Goal: Complete application form

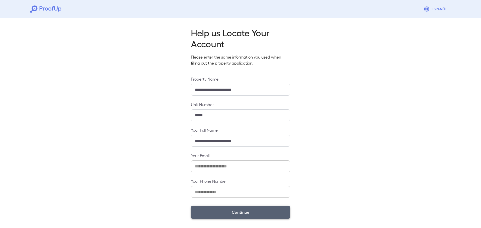
click at [239, 211] on button "Continue" at bounding box center [240, 212] width 99 height 13
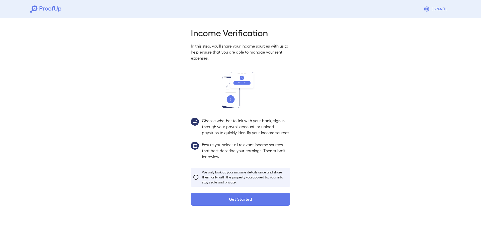
click at [261, 206] on button "Get Started" at bounding box center [240, 199] width 99 height 13
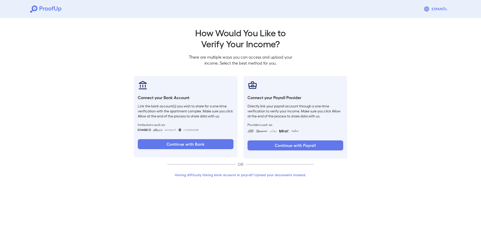
click at [282, 177] on button "Having difficulty linking bank account or payroll? Upload your documents instea…" at bounding box center [240, 175] width 146 height 9
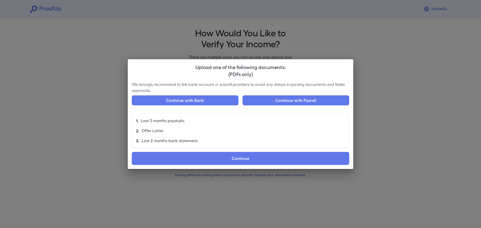
click at [224, 159] on label "Continue" at bounding box center [240, 158] width 217 height 13
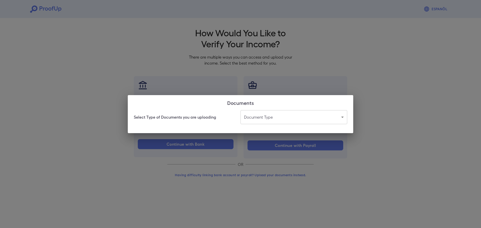
click at [252, 122] on body "Espanõl Go back How Would You Like to Verify Your Income? There are multiple wa…" at bounding box center [240, 95] width 481 height 191
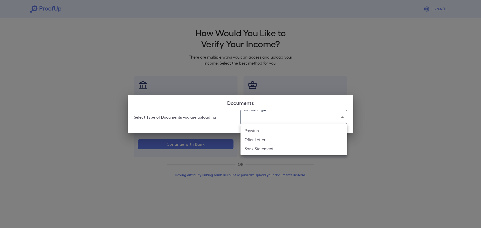
click at [261, 150] on li "Bank Statement" at bounding box center [293, 148] width 107 height 9
type input "**********"
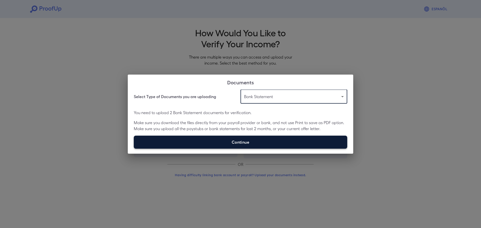
click at [250, 137] on label "Continue" at bounding box center [240, 142] width 213 height 13
click at [134, 149] on input "Continue" at bounding box center [134, 149] width 0 height 0
click at [263, 140] on label "Continue" at bounding box center [240, 142] width 213 height 13
click at [134, 149] on input "Continue" at bounding box center [134, 149] width 0 height 0
type input "**********"
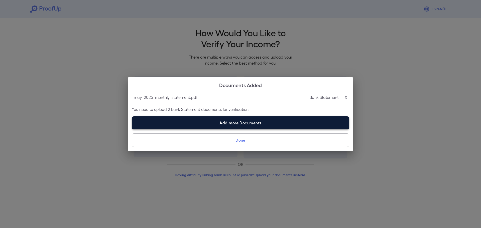
click at [250, 122] on label "Add more Documents" at bounding box center [240, 122] width 217 height 13
click at [132, 129] on input "Add more Documents" at bounding box center [132, 129] width 0 height 0
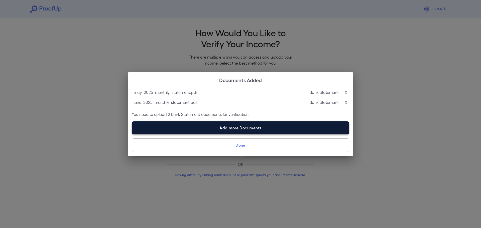
click at [257, 131] on label "Add more Documents" at bounding box center [240, 127] width 217 height 13
click at [132, 134] on input "Add more Documents" at bounding box center [132, 134] width 0 height 0
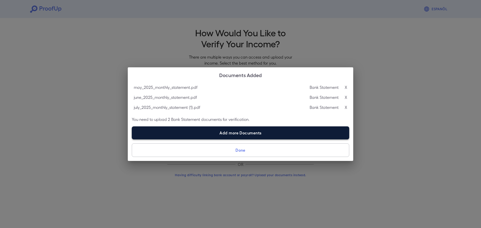
click at [312, 131] on label "Add more Documents" at bounding box center [240, 132] width 217 height 13
click at [132, 139] on input "Add more Documents" at bounding box center [132, 139] width 0 height 0
type input "**********"
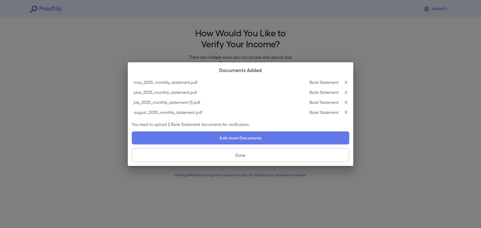
click at [281, 155] on button "Done" at bounding box center [240, 156] width 217 height 14
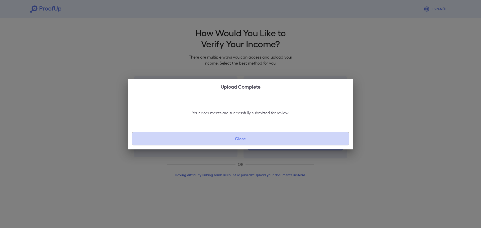
click at [273, 138] on button "Close" at bounding box center [240, 139] width 217 height 14
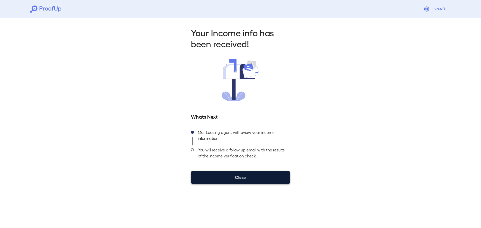
click at [253, 173] on button "Close" at bounding box center [240, 177] width 99 height 13
click at [270, 174] on button "Close" at bounding box center [240, 177] width 99 height 13
click at [247, 175] on button "Close" at bounding box center [240, 177] width 99 height 13
click at [245, 177] on button "Close" at bounding box center [240, 177] width 99 height 13
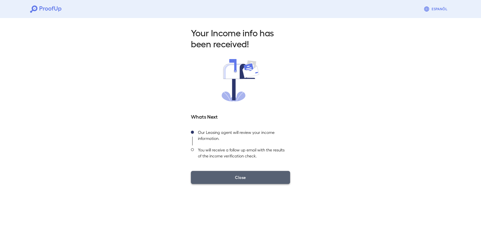
drag, startPoint x: 237, startPoint y: 178, endPoint x: 237, endPoint y: 175, distance: 3.3
click at [237, 178] on button "Close" at bounding box center [240, 177] width 99 height 13
